Goal: Task Accomplishment & Management: Manage account settings

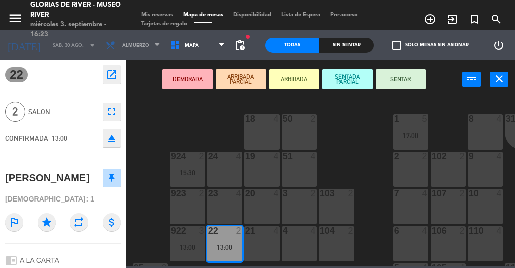
click at [156, 16] on span "Mis reservas" at bounding box center [157, 15] width 42 height 6
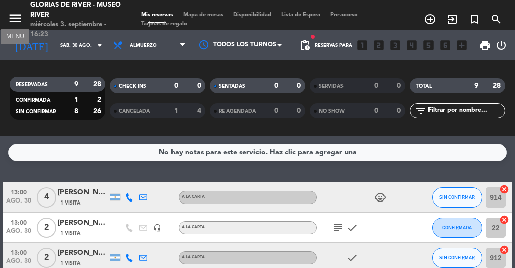
click at [14, 21] on icon "menu" at bounding box center [15, 18] width 15 height 15
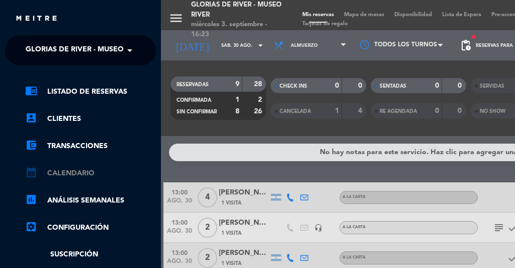
click at [62, 168] on link "calendar_month Calendario" at bounding box center [90, 173] width 131 height 12
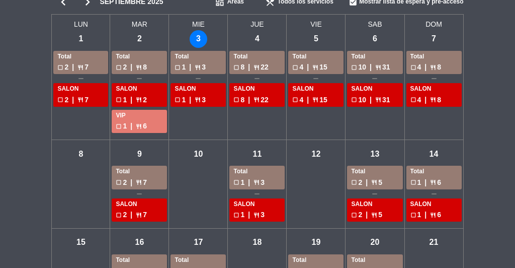
scroll to position [53, 0]
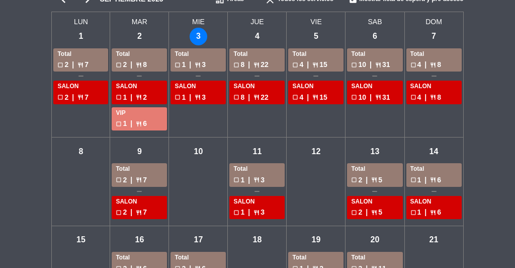
click at [242, 149] on div "jue - 11 Total check_box_outline_blank 1 | restaurant 3 SALON check_box_outline…" at bounding box center [257, 181] width 59 height 89
click at [242, 158] on div "jue - 11 Total check_box_outline_blank 1 | restaurant 3 SALON check_box_outline…" at bounding box center [257, 181] width 59 height 89
click at [256, 152] on div "jue - 11" at bounding box center [257, 151] width 18 height 18
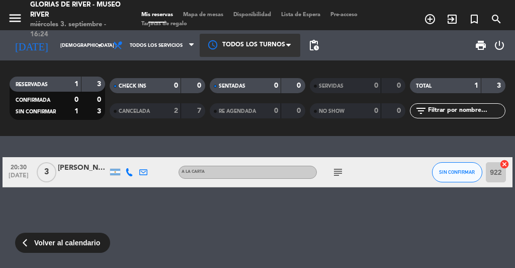
click at [286, 43] on span at bounding box center [291, 45] width 10 height 10
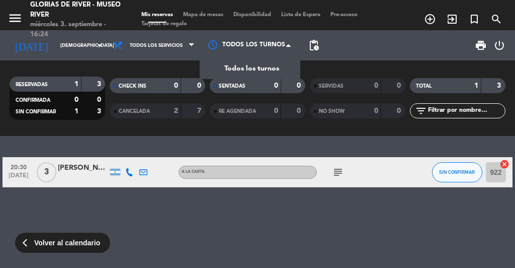
click at [374, 50] on div "print power_settings_new" at bounding box center [416, 45] width 184 height 30
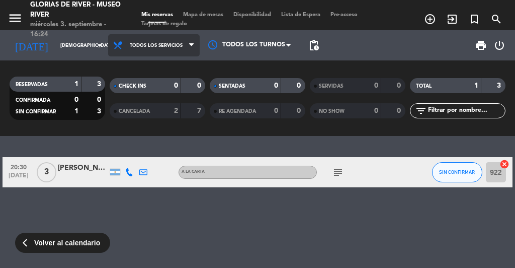
click at [192, 52] on span "Todos los servicios" at bounding box center [154, 45] width 92 height 22
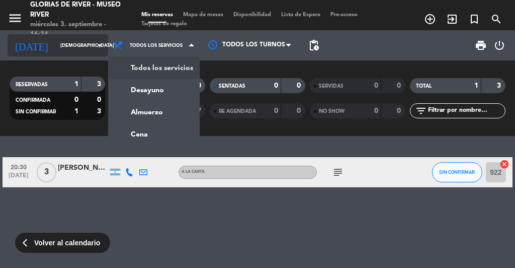
click at [94, 46] on icon "arrow_drop_down" at bounding box center [100, 45] width 12 height 12
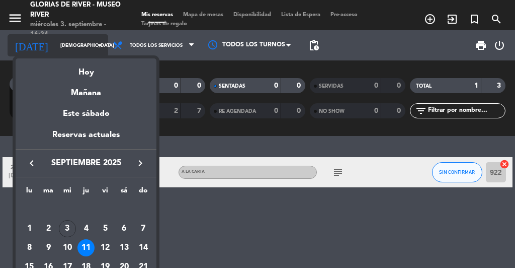
click at [93, 46] on div at bounding box center [257, 134] width 515 height 268
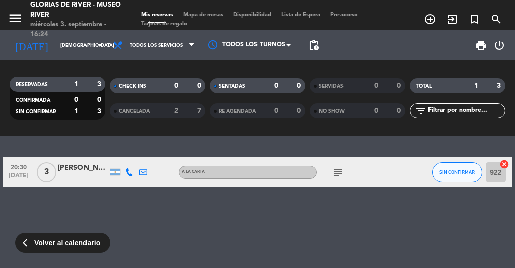
click at [259, 13] on span "Disponibilidad" at bounding box center [252, 15] width 48 height 6
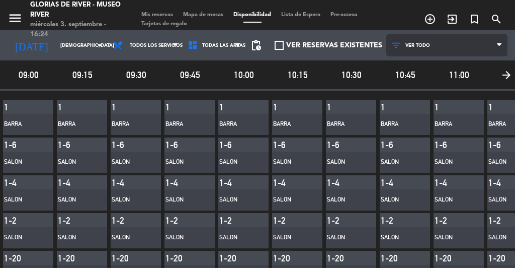
click at [498, 44] on icon at bounding box center [499, 45] width 5 height 8
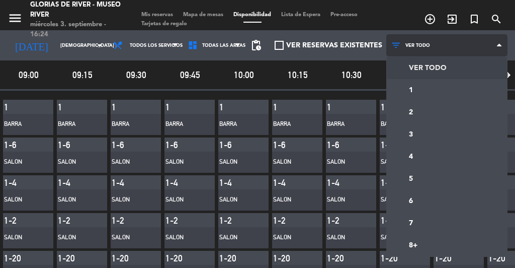
click at [498, 44] on icon at bounding box center [499, 45] width 5 height 8
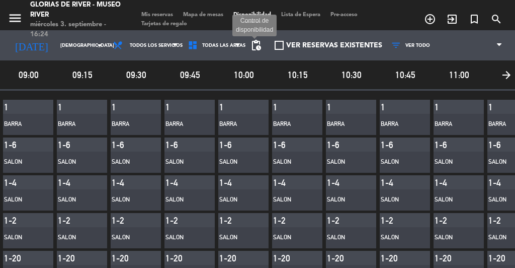
click at [250, 41] on span "pending_actions" at bounding box center [256, 45] width 12 height 12
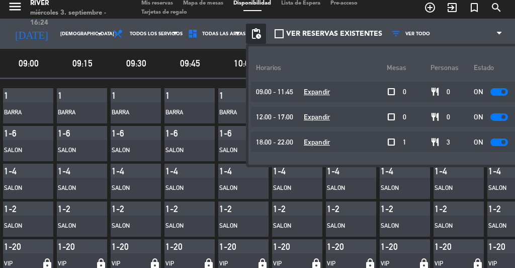
scroll to position [10, 0]
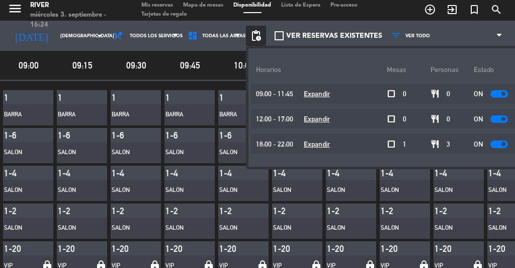
click at [490, 145] on div at bounding box center [499, 144] width 18 height 8
click at [164, 59] on span "09:45" at bounding box center [189, 65] width 51 height 15
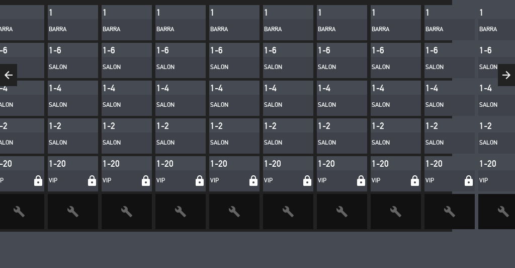
scroll to position [0, 0]
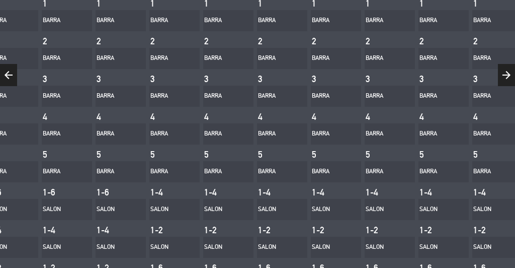
scroll to position [105, 0]
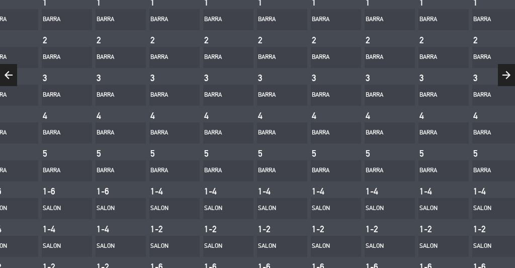
click at [216, 225] on div "1-2" at bounding box center [216, 228] width 25 height 11
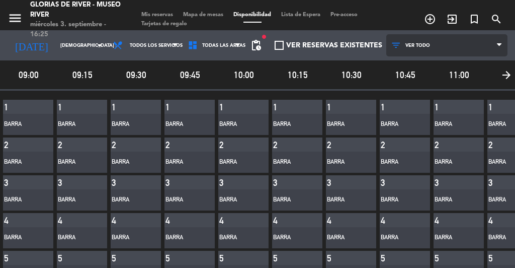
click at [401, 48] on icon at bounding box center [398, 45] width 15 height 10
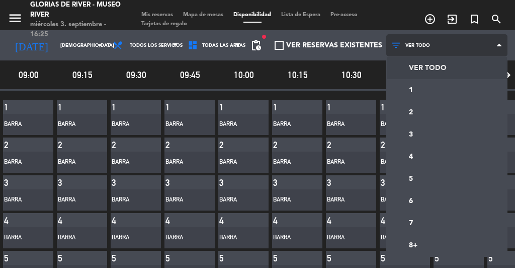
click at [401, 48] on icon at bounding box center [398, 45] width 15 height 10
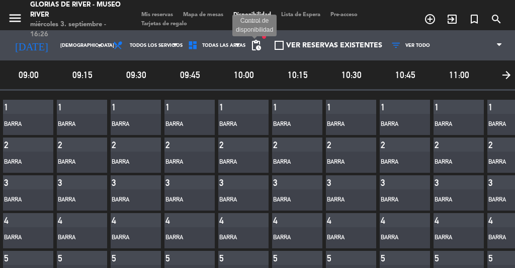
click at [250, 41] on span "pending_actions" at bounding box center [256, 45] width 12 height 12
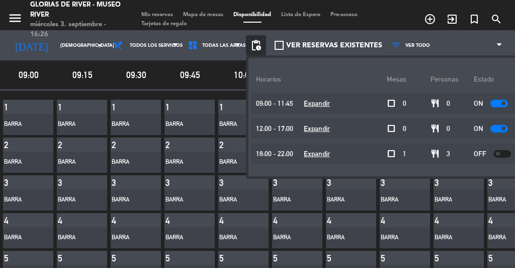
click at [493, 154] on div at bounding box center [502, 154] width 18 height 8
